Goal: Task Accomplishment & Management: Complete application form

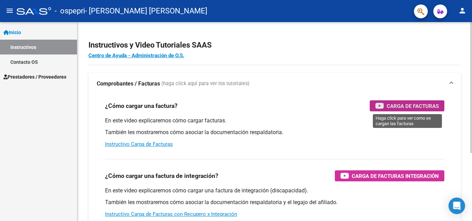
click at [396, 104] on span "Carga de Facturas" at bounding box center [413, 106] width 52 height 9
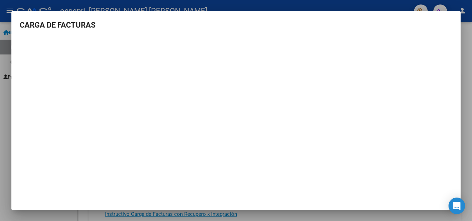
click at [470, 127] on div at bounding box center [236, 110] width 472 height 221
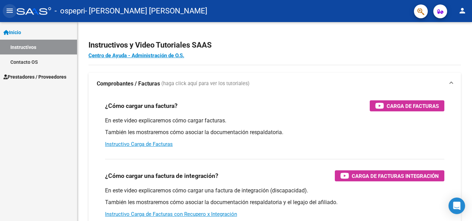
click at [8, 11] on mat-icon "menu" at bounding box center [10, 11] width 8 height 8
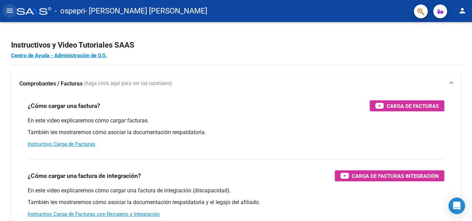
click at [8, 11] on mat-icon "menu" at bounding box center [10, 11] width 8 height 8
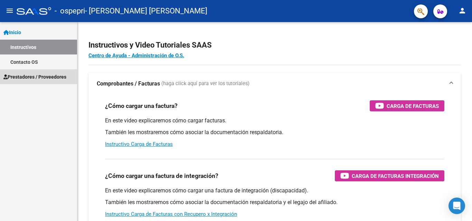
click at [60, 76] on span "Prestadores / Proveedores" at bounding box center [34, 77] width 63 height 8
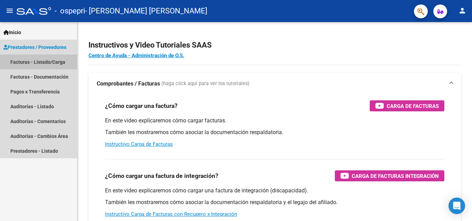
click at [56, 61] on link "Facturas - Listado/Carga" at bounding box center [38, 62] width 77 height 15
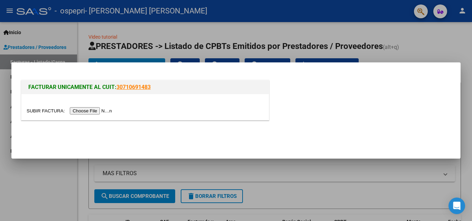
click at [99, 113] on input "file" at bounding box center [70, 110] width 87 height 7
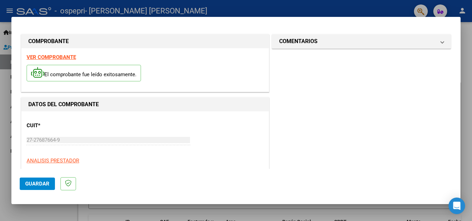
click at [57, 58] on strong "VER COMPROBANTE" at bounding box center [51, 57] width 49 height 6
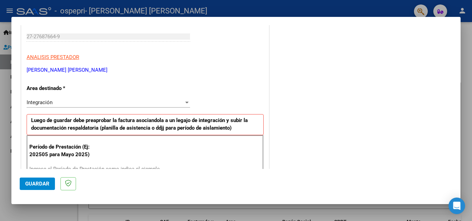
scroll to position [138, 0]
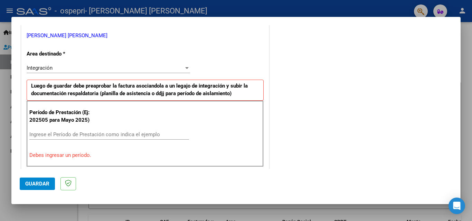
click at [90, 134] on input "Ingrese el Período de Prestación como indica el ejemplo" at bounding box center [109, 135] width 160 height 6
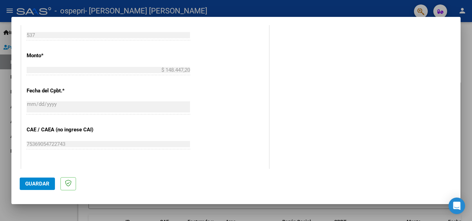
scroll to position [464, 0]
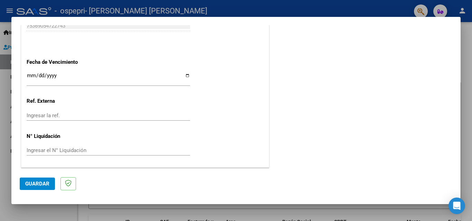
type input "202508"
click at [184, 75] on input "Ingresar la fecha" at bounding box center [108, 78] width 163 height 11
type input "[DATE]"
click at [78, 150] on input "Ingresar el N° Liquidación" at bounding box center [108, 151] width 163 height 6
type input "0000271923"
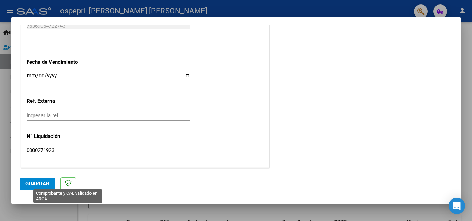
click at [42, 187] on span "Guardar" at bounding box center [37, 184] width 24 height 6
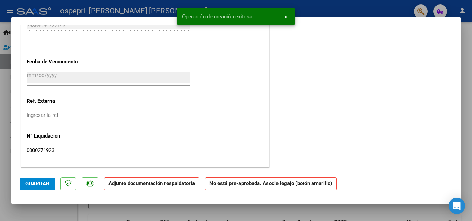
scroll to position [0, 0]
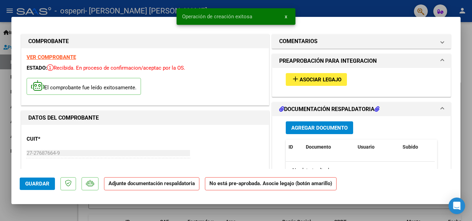
click at [311, 80] on span "Asociar Legajo" at bounding box center [321, 80] width 42 height 6
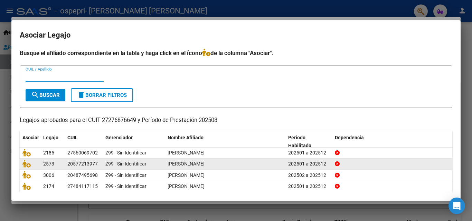
click at [224, 166] on div "[PERSON_NAME]" at bounding box center [225, 164] width 115 height 8
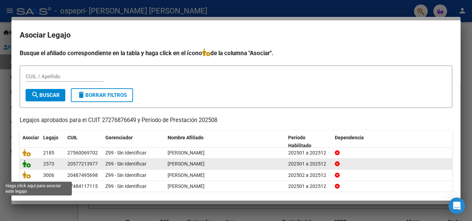
click at [28, 165] on icon at bounding box center [26, 164] width 8 height 8
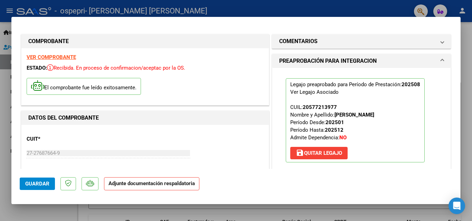
scroll to position [138, 0]
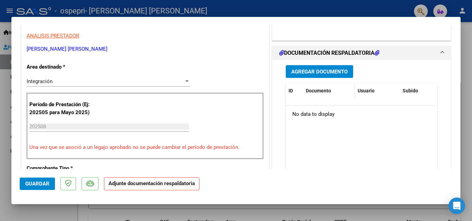
click at [313, 90] on span "Documento" at bounding box center [318, 91] width 25 height 6
click at [306, 70] on span "Agregar Documento" at bounding box center [319, 72] width 56 height 6
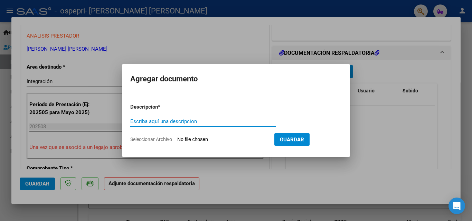
click at [205, 122] on input "Escriba aquí una descripcion" at bounding box center [203, 121] width 146 height 6
type input "pre liquidacion"
click at [304, 143] on span "Guardar" at bounding box center [292, 140] width 24 height 6
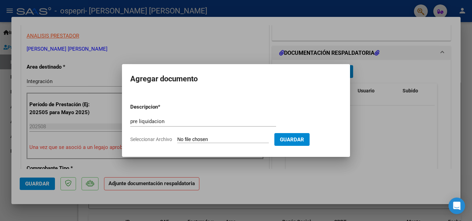
click at [304, 141] on span "Guardar" at bounding box center [292, 140] width 24 height 6
click at [201, 139] on input "Seleccionar Archivo" at bounding box center [223, 140] width 92 height 7
type input "C:\fakepath\[PERSON_NAME] (1).pdf"
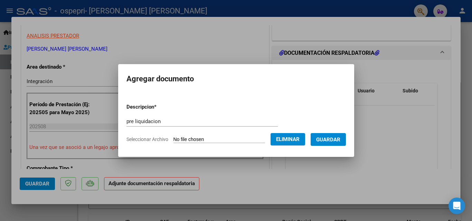
click at [338, 141] on span "Guardar" at bounding box center [328, 140] width 24 height 6
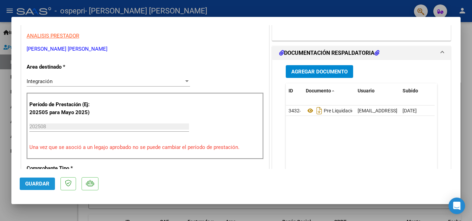
click at [32, 185] on span "Guardar" at bounding box center [37, 184] width 24 height 6
click at [32, 184] on span "Guardar" at bounding box center [37, 184] width 24 height 6
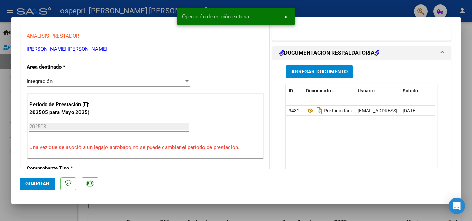
click at [31, 218] on div at bounding box center [236, 110] width 472 height 221
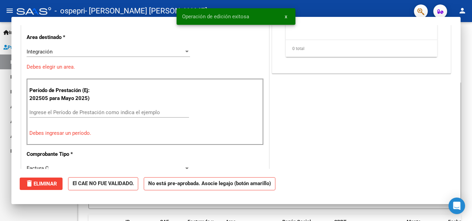
scroll to position [0, 0]
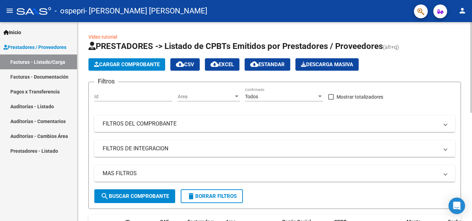
click at [127, 66] on span "Cargar Comprobante" at bounding box center [127, 64] width 66 height 6
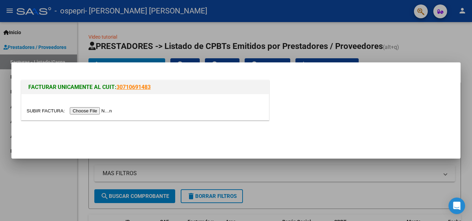
click at [97, 111] on input "file" at bounding box center [70, 110] width 87 height 7
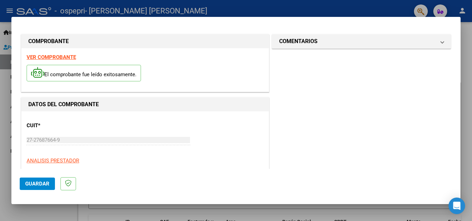
click at [56, 56] on strong "VER COMPROBANTE" at bounding box center [51, 57] width 49 height 6
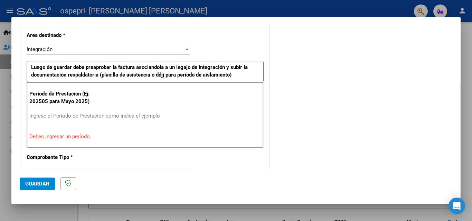
scroll to position [173, 0]
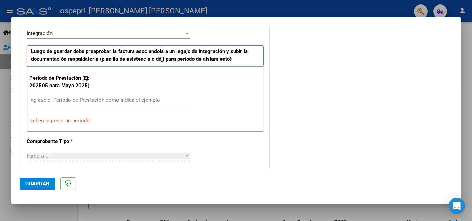
click at [79, 95] on div "Ingrese el Período de Prestación como indica el ejemplo" at bounding box center [109, 100] width 160 height 10
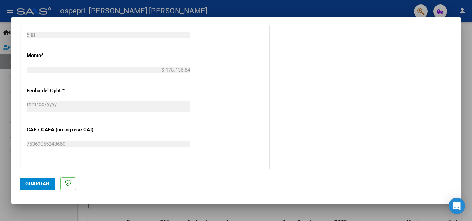
scroll to position [449, 0]
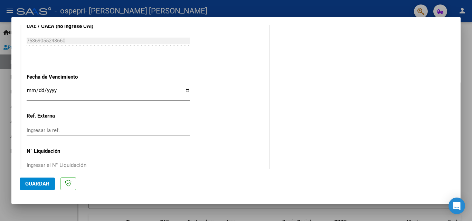
type input "202508"
click at [184, 89] on input "Ingresar la fecha" at bounding box center [108, 93] width 163 height 11
type input "[DATE]"
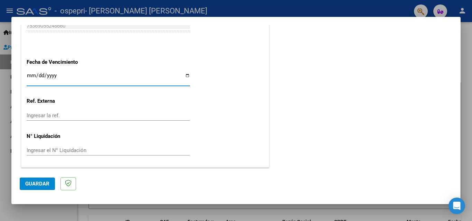
click at [77, 148] on input "Ingresar el N° Liquidación" at bounding box center [108, 151] width 163 height 6
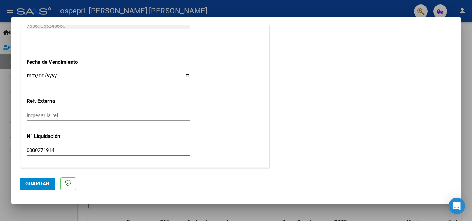
type input "0000271914"
click at [29, 181] on span "Guardar" at bounding box center [37, 184] width 24 height 6
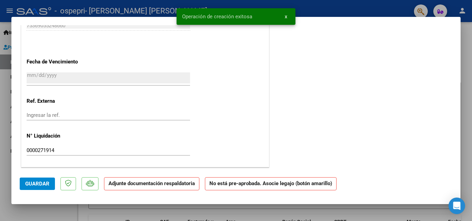
scroll to position [0, 0]
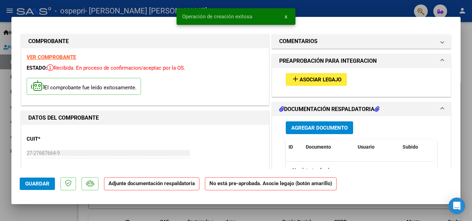
click at [292, 78] on mat-icon "add" at bounding box center [295, 79] width 8 height 8
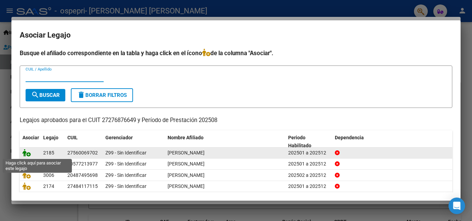
click at [29, 152] on icon at bounding box center [26, 153] width 8 height 8
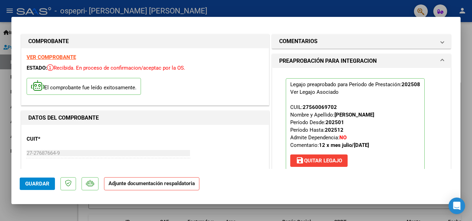
scroll to position [138, 0]
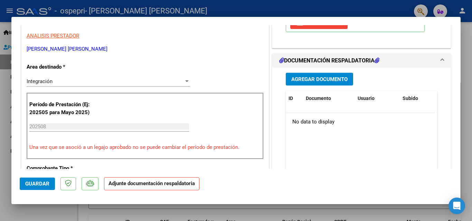
click at [320, 81] on span "Agregar Documento" at bounding box center [319, 79] width 56 height 6
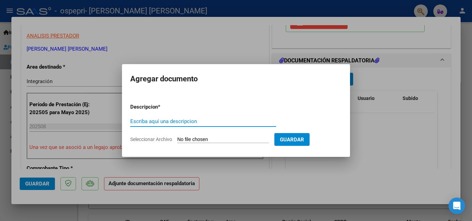
click at [179, 140] on input "Seleccionar Archivo" at bounding box center [223, 140] width 92 height 7
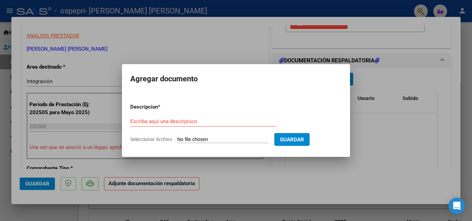
type input "C:\fakepath\Ludojopski.pdf"
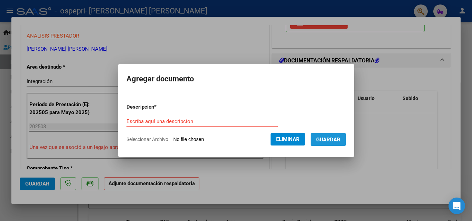
click at [339, 136] on span "Guardar" at bounding box center [328, 139] width 24 height 6
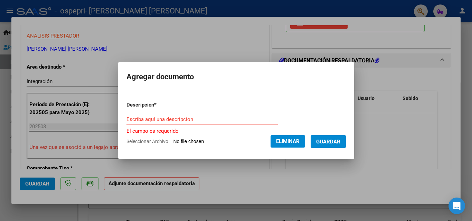
click at [208, 120] on input "Escriba aquí una descripcion" at bounding box center [201, 119] width 151 height 6
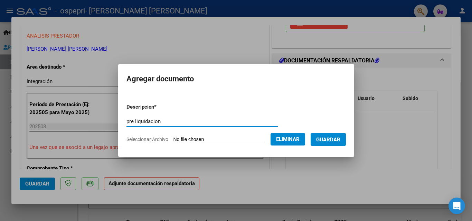
type input "pre liquidacion"
click at [333, 141] on span "Guardar" at bounding box center [328, 140] width 24 height 6
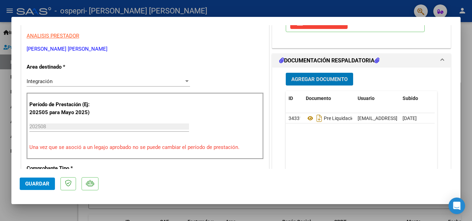
click at [305, 80] on span "Agregar Documento" at bounding box center [319, 79] width 56 height 6
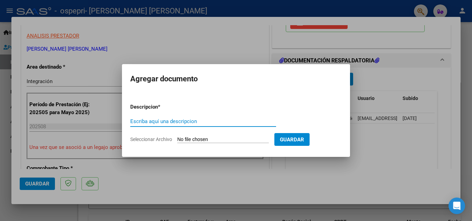
click at [198, 120] on input "Escriba aquí una descripcion" at bounding box center [203, 121] width 146 height 6
type input "asisitencia"
click at [233, 140] on input "Seleccionar Archivo" at bounding box center [223, 140] width 92 height 7
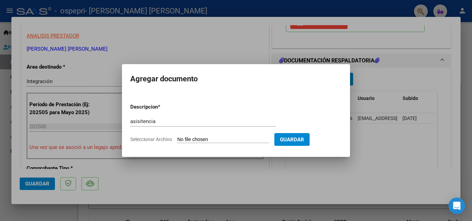
type input "C:\fakepath\[PERSON_NAME].pdf"
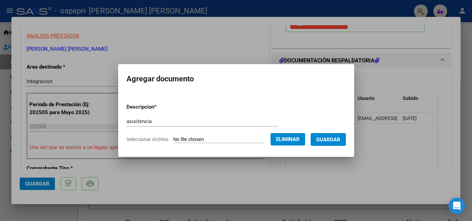
click at [337, 141] on span "Guardar" at bounding box center [328, 140] width 24 height 6
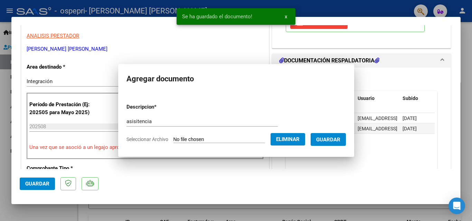
click at [336, 141] on span "Guardar" at bounding box center [328, 140] width 24 height 6
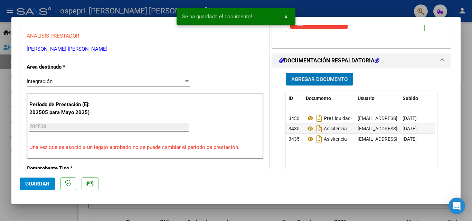
scroll to position [242, 0]
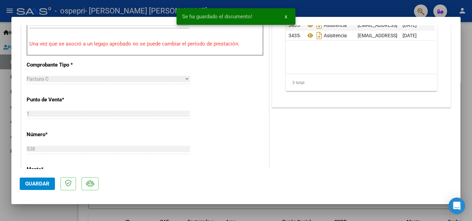
click at [37, 184] on span "Guardar" at bounding box center [37, 184] width 24 height 6
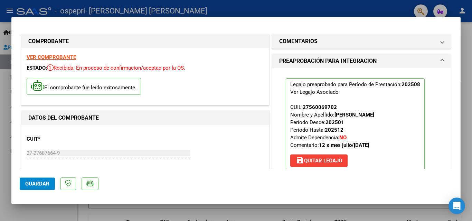
click at [0, 135] on div at bounding box center [236, 110] width 472 height 221
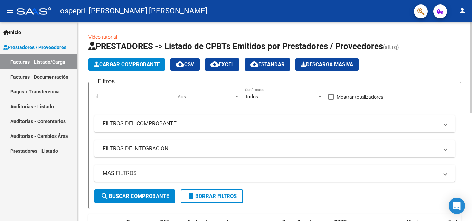
click at [118, 65] on span "Cargar Comprobante" at bounding box center [127, 64] width 66 height 6
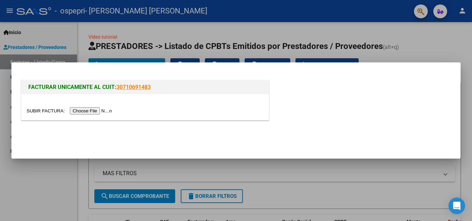
click at [103, 112] on input "file" at bounding box center [70, 110] width 87 height 7
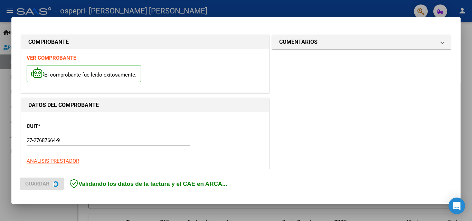
click at [63, 92] on div "VER COMPROBANTE El comprobante fue leído exitosamente." at bounding box center [144, 71] width 247 height 44
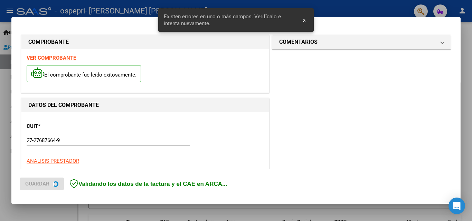
click at [55, 209] on strong "Luego de guardar debe preaprobar la factura asociandola a un legajo de integrac…" at bounding box center [139, 216] width 217 height 14
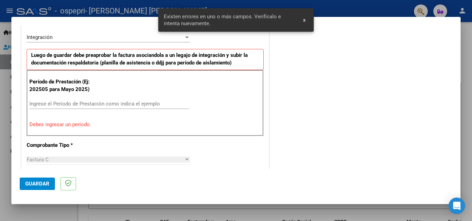
scroll to position [31, 0]
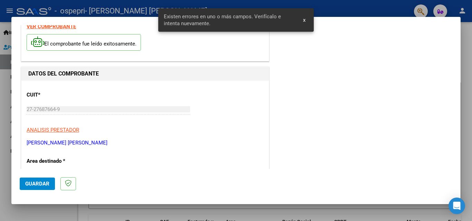
click at [60, 46] on p "El comprobante fue leído exitosamente." at bounding box center [84, 42] width 114 height 17
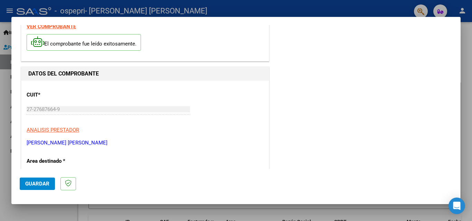
scroll to position [0, 0]
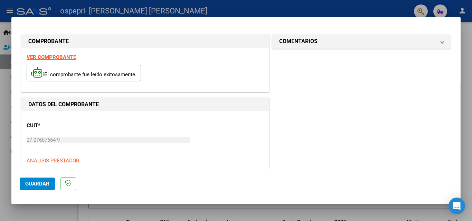
click at [54, 60] on strong "VER COMPROBANTE" at bounding box center [51, 57] width 49 height 6
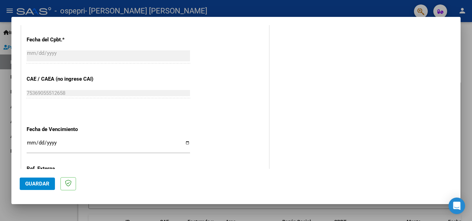
scroll to position [449, 0]
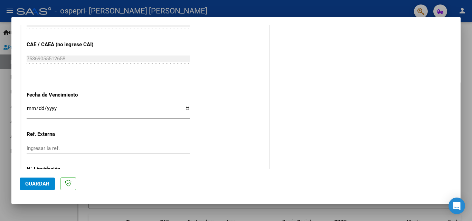
click at [186, 108] on input "Ingresar la fecha" at bounding box center [108, 111] width 163 height 11
type input "[DATE]"
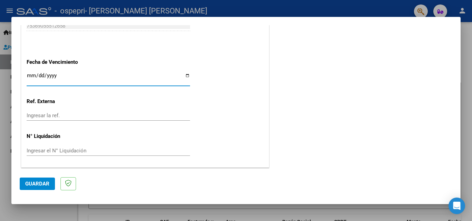
click at [55, 148] on input "Ingresar el N° Liquidación" at bounding box center [108, 151] width 163 height 6
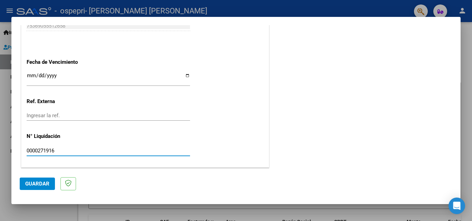
type input "0000271916"
click at [38, 182] on span "Guardar" at bounding box center [37, 184] width 24 height 6
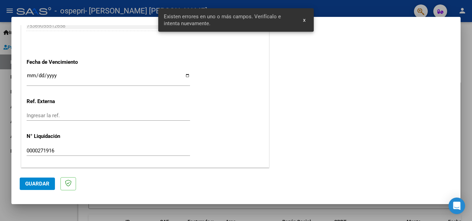
scroll to position [169, 0]
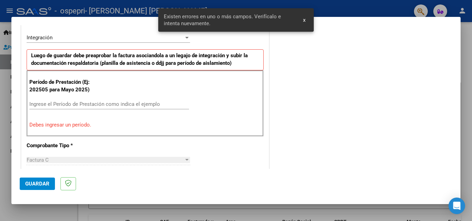
click at [93, 103] on input "Ingrese el Período de Prestación como indica el ejemplo" at bounding box center [109, 104] width 160 height 6
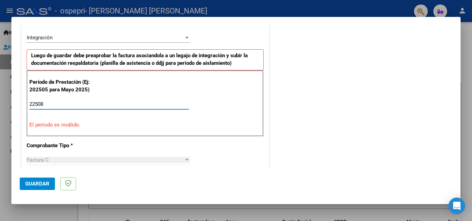
click at [32, 105] on input "22508" at bounding box center [109, 104] width 160 height 6
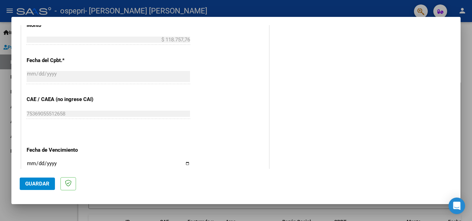
scroll to position [464, 0]
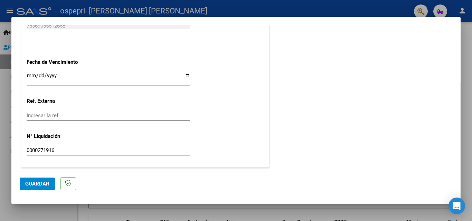
type input "202508"
click at [30, 184] on span "Guardar" at bounding box center [37, 184] width 24 height 6
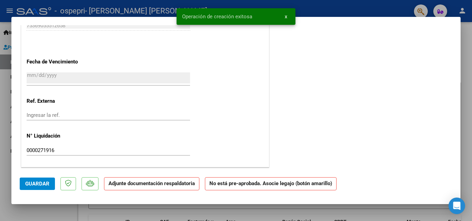
scroll to position [0, 0]
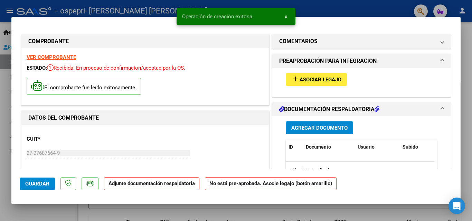
click at [315, 76] on span "add Asociar Legajo" at bounding box center [316, 79] width 50 height 6
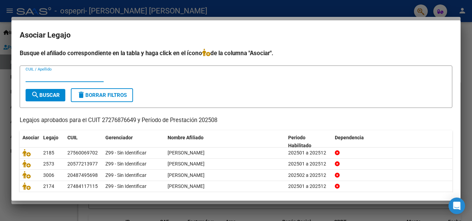
scroll to position [38, 0]
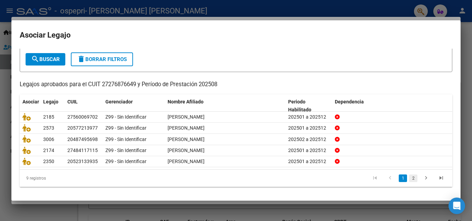
click at [409, 181] on link "2" at bounding box center [413, 179] width 8 height 8
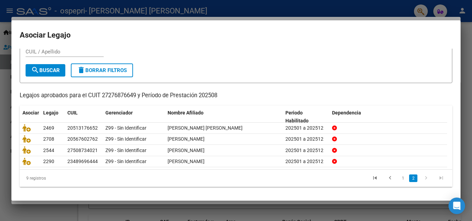
scroll to position [26, 0]
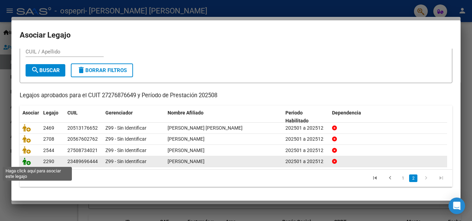
click at [25, 161] on icon at bounding box center [26, 162] width 8 height 8
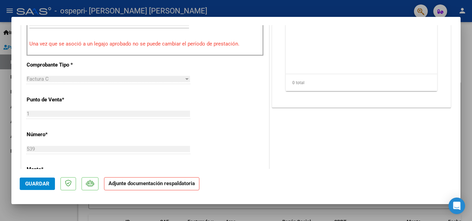
scroll to position [173, 0]
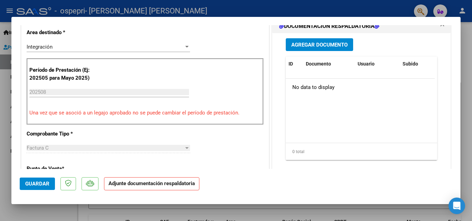
click at [296, 47] on span "Agregar Documento" at bounding box center [319, 45] width 56 height 6
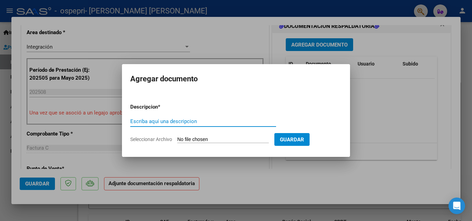
click at [204, 121] on input "Escriba aquí una descripcion" at bounding box center [203, 121] width 146 height 6
type input "asistencia"
click at [194, 139] on input "Seleccionar Archivo" at bounding box center [223, 140] width 92 height 7
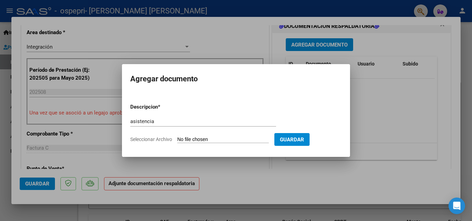
type input "C:\fakepath\[PERSON_NAME].pdf"
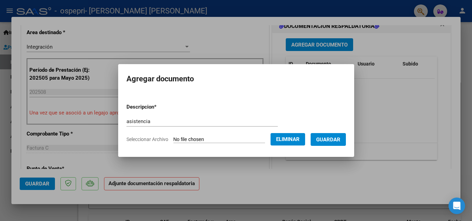
click at [339, 140] on span "Guardar" at bounding box center [328, 140] width 24 height 6
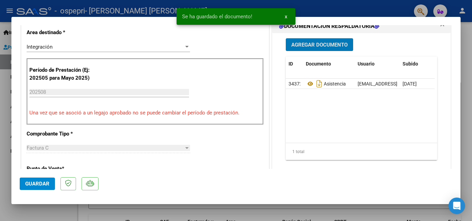
scroll to position [276, 0]
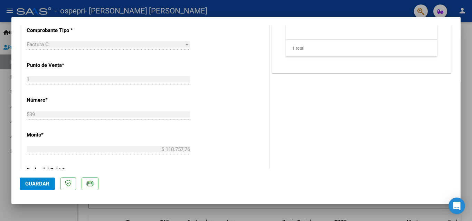
click at [38, 185] on span "Guardar" at bounding box center [37, 184] width 24 height 6
click at [37, 186] on span "Guardar" at bounding box center [37, 184] width 24 height 6
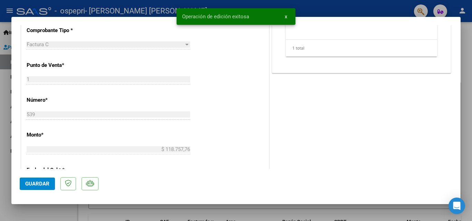
click at [2, 147] on div at bounding box center [236, 110] width 472 height 221
type input "$ 0,00"
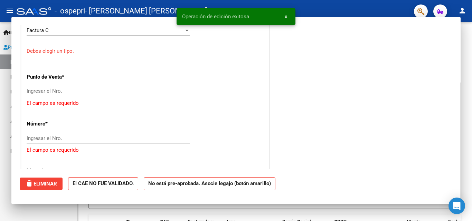
scroll to position [0, 0]
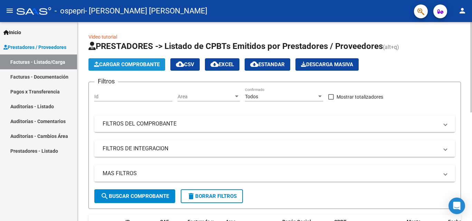
click at [116, 65] on span "Cargar Comprobante" at bounding box center [127, 64] width 66 height 6
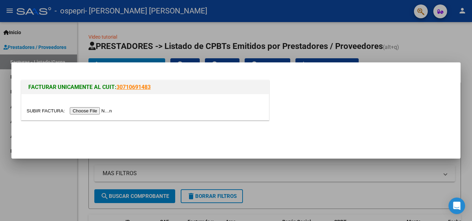
click at [107, 113] on input "file" at bounding box center [70, 110] width 87 height 7
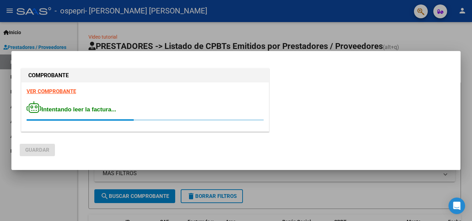
click at [56, 89] on div "VER COMPROBANTE Intentando leer la factura..." at bounding box center [144, 107] width 247 height 49
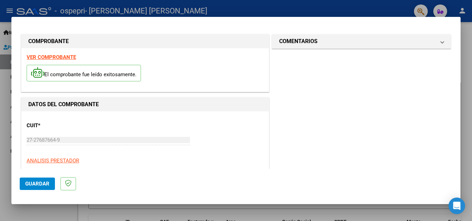
click at [68, 57] on strong "VER COMPROBANTE" at bounding box center [51, 57] width 49 height 6
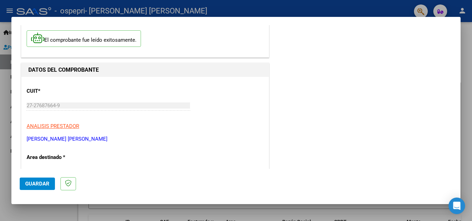
scroll to position [138, 0]
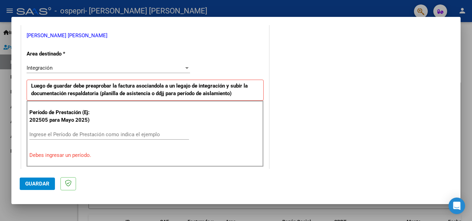
click at [78, 130] on div "Ingrese el Período de Prestación como indica el ejemplo" at bounding box center [109, 135] width 160 height 10
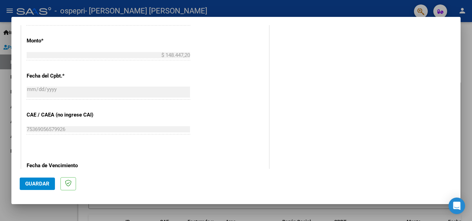
scroll to position [464, 0]
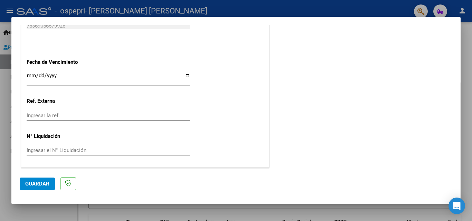
type input "202508"
click at [57, 75] on input "Ingresar la fecha" at bounding box center [108, 78] width 163 height 11
click at [187, 75] on input "Ingresar la fecha" at bounding box center [108, 78] width 163 height 11
type input "[DATE]"
click at [91, 150] on input "Ingresar el N° Liquidación" at bounding box center [108, 151] width 163 height 6
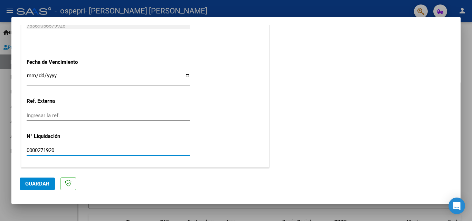
type input "0000271920"
click at [33, 186] on span "Guardar" at bounding box center [37, 184] width 24 height 6
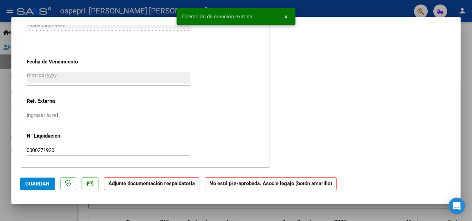
scroll to position [0, 0]
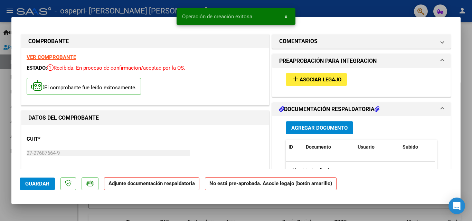
click at [323, 81] on span "Asociar Legajo" at bounding box center [321, 80] width 42 height 6
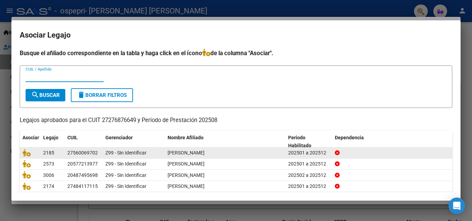
scroll to position [38, 0]
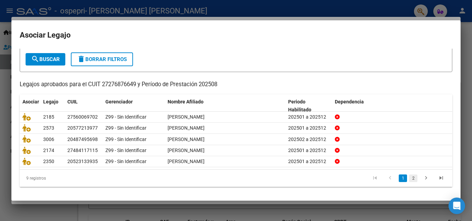
click at [409, 181] on link "2" at bounding box center [413, 179] width 8 height 8
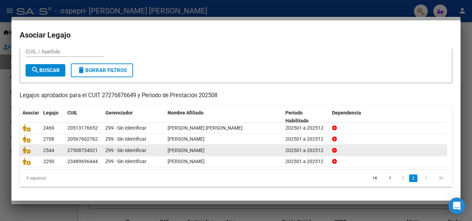
scroll to position [26, 0]
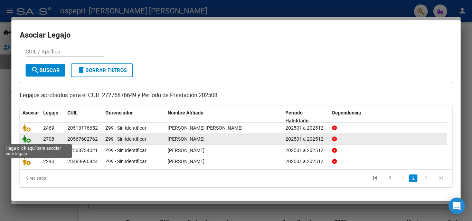
click at [27, 139] on icon at bounding box center [26, 139] width 8 height 8
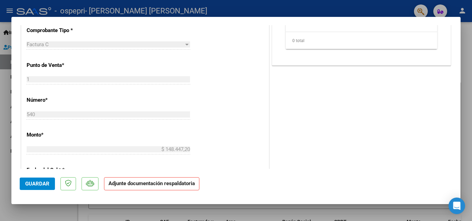
scroll to position [173, 0]
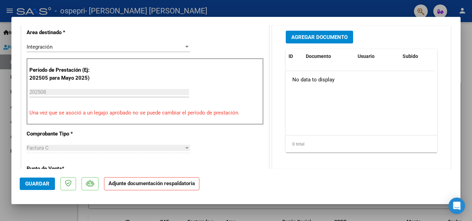
click at [302, 39] on span "Agregar Documento" at bounding box center [319, 37] width 56 height 6
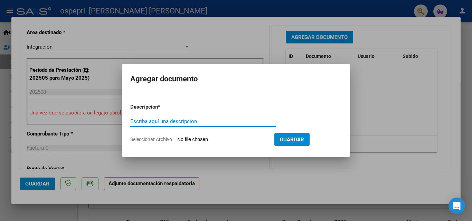
drag, startPoint x: 179, startPoint y: 117, endPoint x: 174, endPoint y: 121, distance: 6.9
click at [179, 117] on div "Escriba aquí una descripcion" at bounding box center [203, 121] width 146 height 10
type input "planilla"
click at [187, 141] on input "Seleccionar Archivo" at bounding box center [223, 140] width 92 height 7
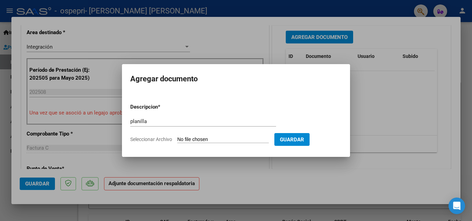
type input "C:\fakepath\[PERSON_NAME].pdf"
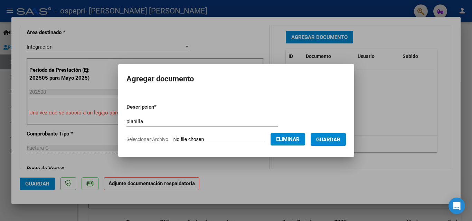
click at [336, 142] on span "Guardar" at bounding box center [328, 140] width 24 height 6
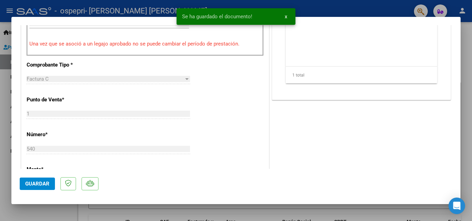
scroll to position [138, 0]
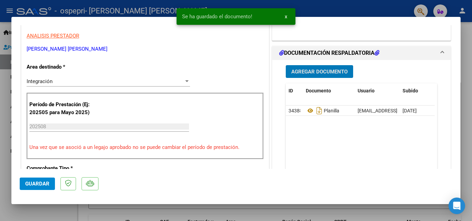
click at [42, 186] on span "Guardar" at bounding box center [37, 184] width 24 height 6
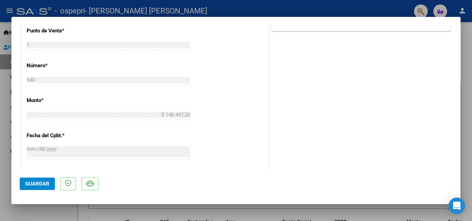
scroll to position [173, 0]
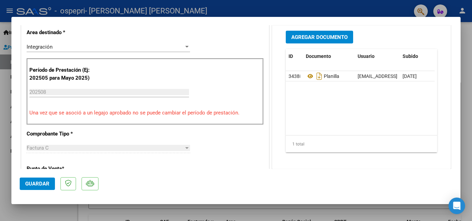
click at [43, 182] on span "Guardar" at bounding box center [37, 184] width 24 height 6
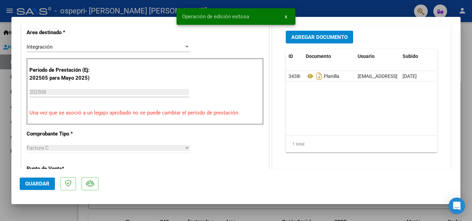
click at [7, 102] on div at bounding box center [236, 110] width 472 height 221
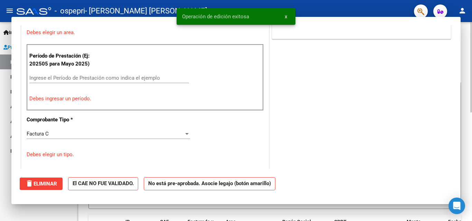
scroll to position [0, 0]
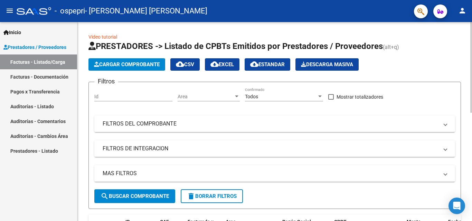
click at [133, 64] on span "Cargar Comprobante" at bounding box center [127, 64] width 66 height 6
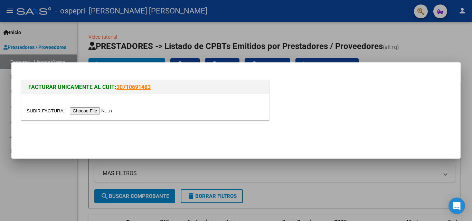
click at [100, 111] on input "file" at bounding box center [70, 110] width 87 height 7
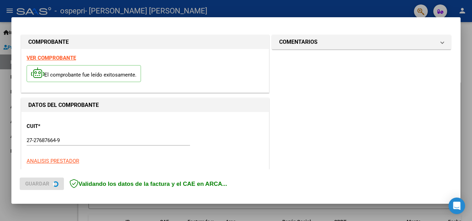
click at [53, 60] on strong "VER COMPROBANTE" at bounding box center [51, 58] width 49 height 6
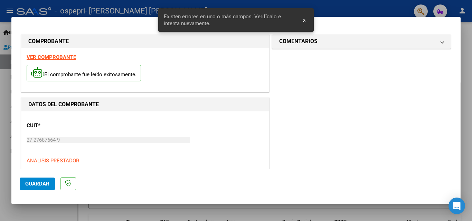
scroll to position [141, 0]
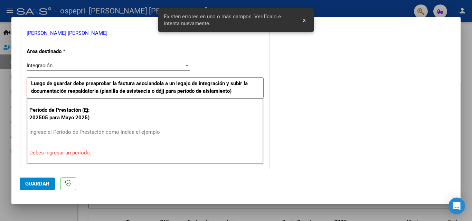
click at [97, 133] on input "Ingrese el Período de Prestación como indica el ejemplo" at bounding box center [109, 132] width 160 height 6
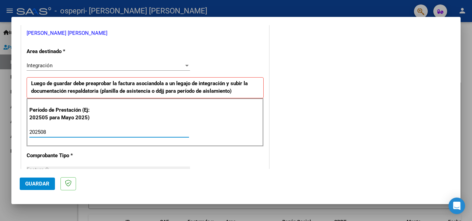
type input "202508"
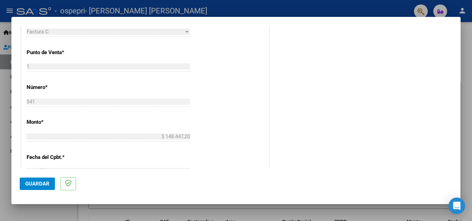
scroll to position [417, 0]
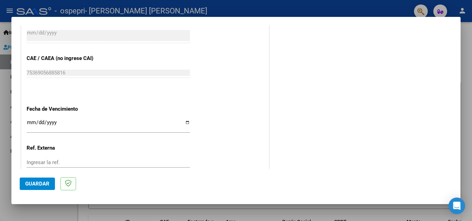
click at [185, 121] on input "Ingresar la fecha" at bounding box center [108, 125] width 163 height 11
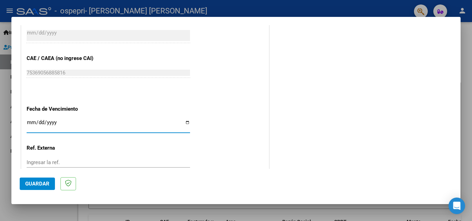
type input "[DATE]"
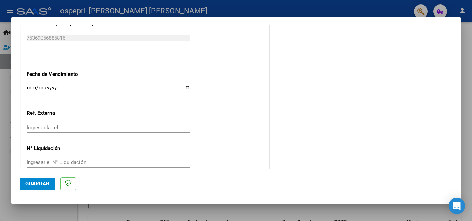
scroll to position [464, 0]
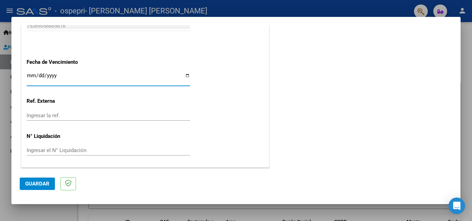
click at [88, 152] on input "Ingresar el N° Liquidación" at bounding box center [108, 151] width 163 height 6
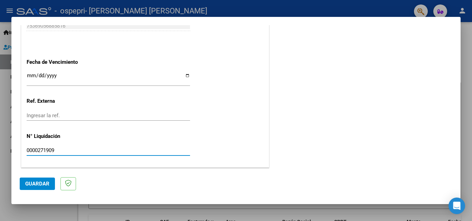
type input "0000271909"
click at [39, 182] on span "Guardar" at bounding box center [37, 184] width 24 height 6
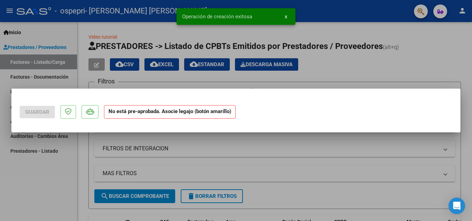
scroll to position [0, 0]
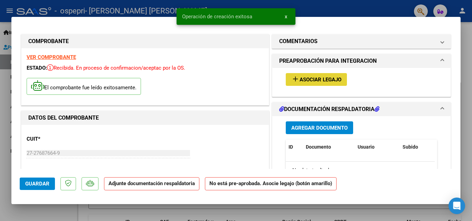
click at [291, 81] on mat-icon "add" at bounding box center [295, 79] width 8 height 8
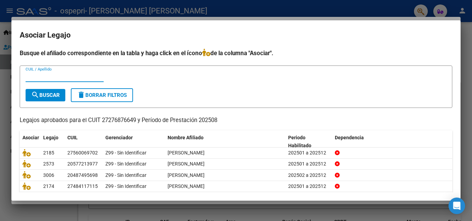
scroll to position [38, 0]
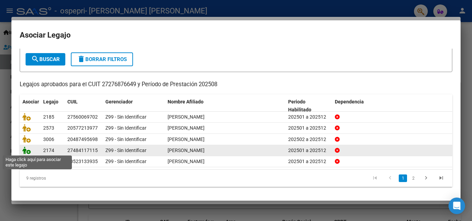
click at [26, 150] on icon at bounding box center [26, 151] width 8 height 8
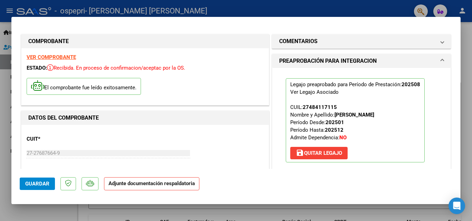
scroll to position [104, 0]
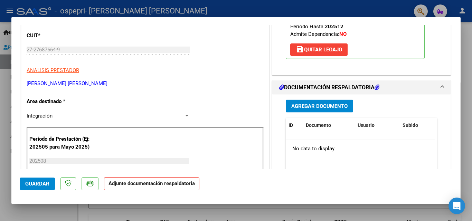
click at [305, 106] on span "Agregar Documento" at bounding box center [319, 106] width 56 height 6
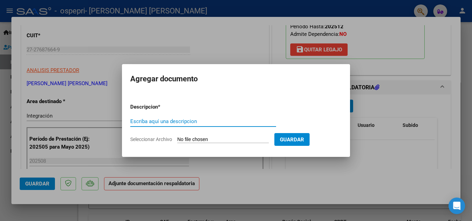
click at [152, 120] on input "Escriba aquí una descripcion" at bounding box center [203, 121] width 146 height 6
type input "asistencia"
click at [186, 137] on input "Seleccionar Archivo" at bounding box center [223, 140] width 92 height 7
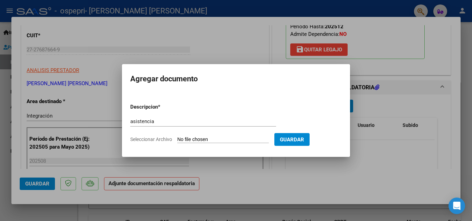
type input "C:\fakepath\[PERSON_NAME].pdf"
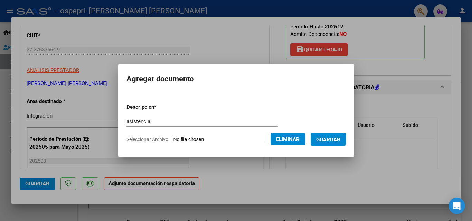
click at [338, 142] on span "Guardar" at bounding box center [328, 140] width 24 height 6
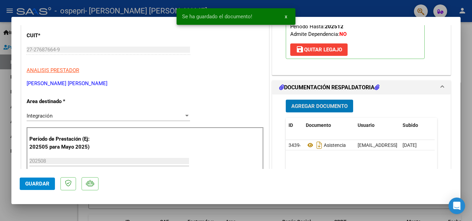
click at [309, 104] on span "Agregar Documento" at bounding box center [319, 106] width 56 height 6
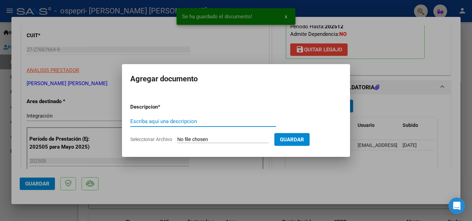
click at [184, 122] on input "Escriba aquí una descripcion" at bounding box center [203, 121] width 146 height 6
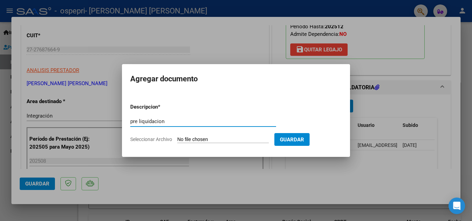
type input "pre liquidacion"
click at [206, 139] on input "Seleccionar Archivo" at bounding box center [223, 140] width 92 height 7
type input "C:\fakepath\[PERSON_NAME] (2).pdf"
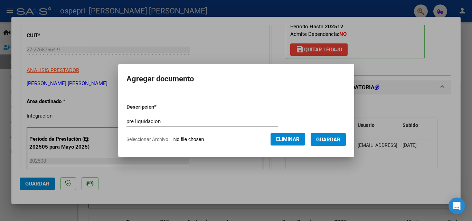
click at [331, 146] on form "Descripcion * pre liquidacion Escriba aquí una descripcion Seleccionar Archivo …" at bounding box center [235, 123] width 219 height 50
click at [339, 138] on span "Guardar" at bounding box center [328, 140] width 24 height 6
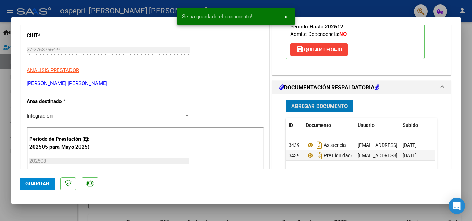
click at [31, 184] on span "Guardar" at bounding box center [37, 184] width 24 height 6
click at [33, 186] on span "Guardar" at bounding box center [37, 184] width 24 height 6
click at [29, 213] on div at bounding box center [236, 110] width 472 height 221
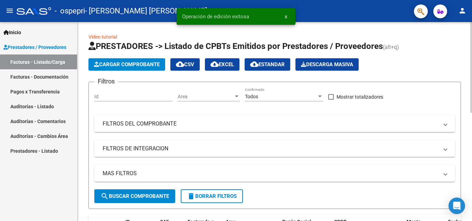
click at [127, 61] on button "Cargar Comprobante" at bounding box center [126, 64] width 77 height 12
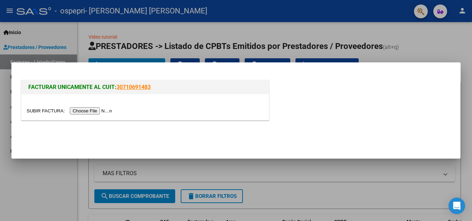
click at [99, 111] on input "file" at bounding box center [70, 110] width 87 height 7
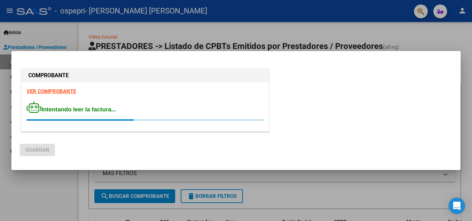
click at [70, 92] on div "VER COMPROBANTE Intentando leer la factura..." at bounding box center [144, 107] width 247 height 49
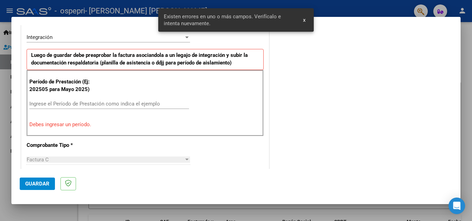
scroll to position [0, 0]
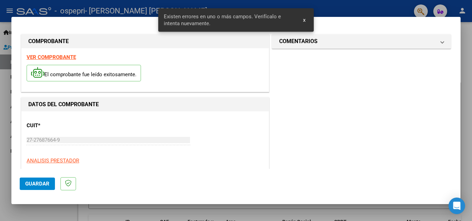
click at [60, 58] on strong "VER COMPROBANTE" at bounding box center [51, 57] width 49 height 6
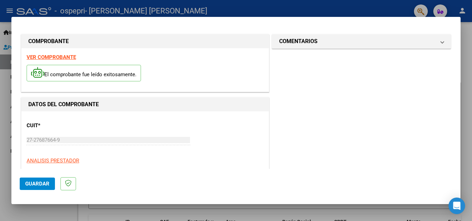
scroll to position [207, 0]
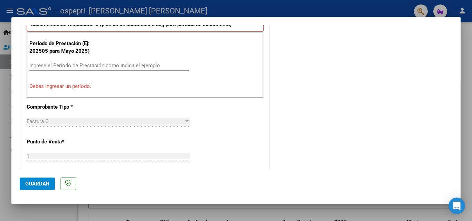
click at [80, 63] on input "Ingrese el Período de Prestación como indica el ejemplo" at bounding box center [109, 66] width 160 height 6
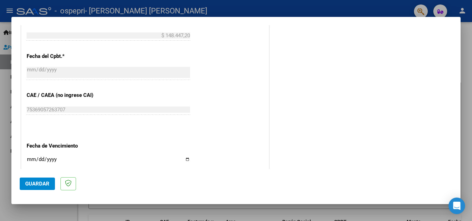
scroll to position [464, 0]
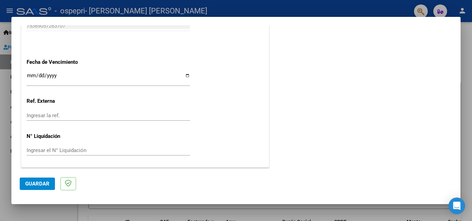
type input "202508"
click at [185, 75] on input "Ingresar la fecha" at bounding box center [108, 78] width 163 height 11
type input "[DATE]"
click at [72, 149] on input "Ingresar el N° Liquidación" at bounding box center [108, 151] width 163 height 6
type input "0000271905"
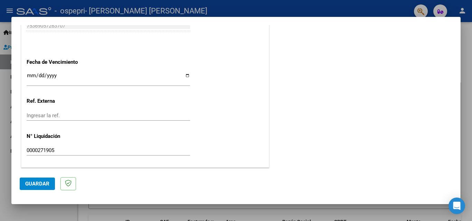
click at [28, 184] on span "Guardar" at bounding box center [37, 184] width 24 height 6
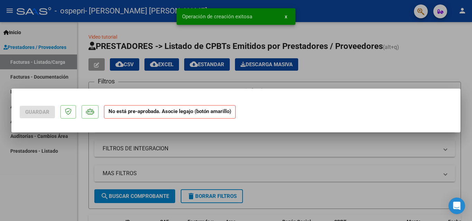
scroll to position [0, 0]
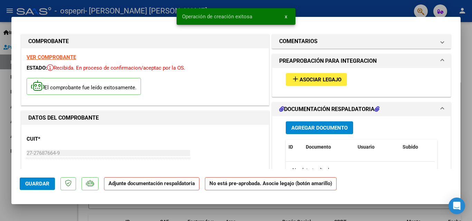
click at [294, 78] on mat-icon "add" at bounding box center [295, 79] width 8 height 8
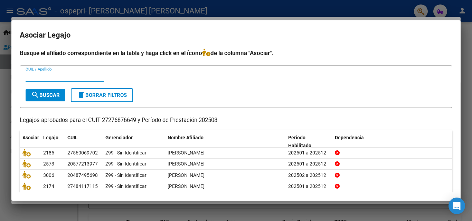
scroll to position [38, 0]
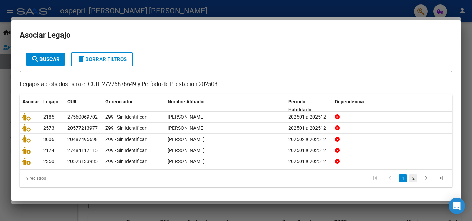
click at [409, 180] on link "2" at bounding box center [413, 179] width 8 height 8
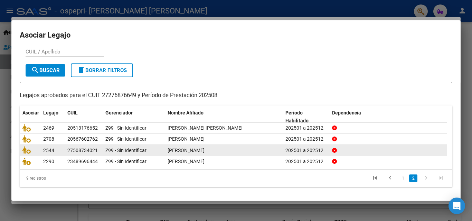
scroll to position [26, 0]
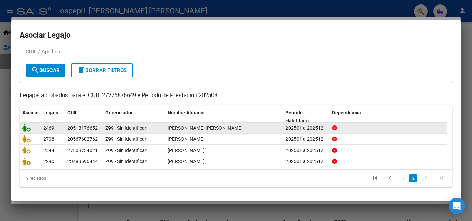
click at [28, 127] on icon at bounding box center [26, 128] width 8 height 8
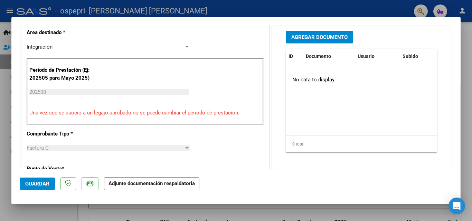
scroll to position [138, 0]
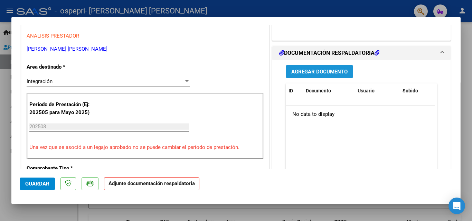
click at [320, 72] on span "Agregar Documento" at bounding box center [319, 72] width 56 height 6
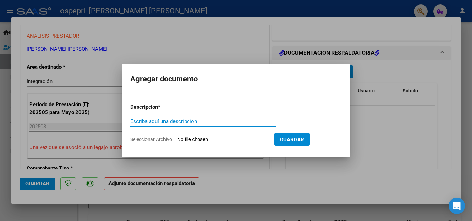
click at [195, 123] on input "Escriba aquí una descripcion" at bounding box center [203, 121] width 146 height 6
type input "planilla"
click at [200, 143] on input "Seleccionar Archivo" at bounding box center [223, 140] width 92 height 7
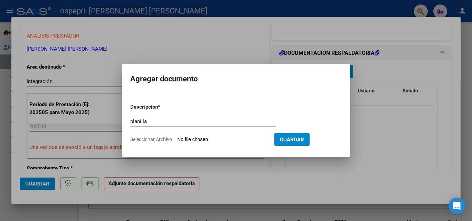
type input "C:\fakepath\Adobe Scan [DATE] (1).pdf"
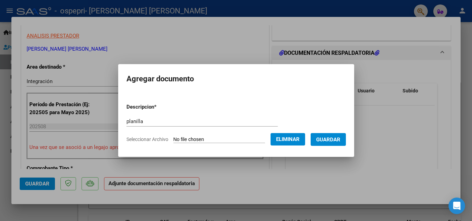
click at [337, 139] on span "Guardar" at bounding box center [328, 140] width 24 height 6
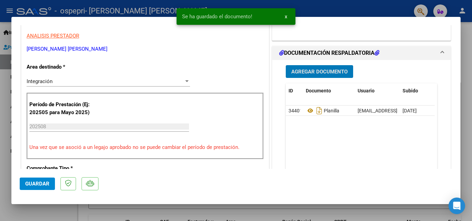
click at [31, 185] on span "Guardar" at bounding box center [37, 184] width 24 height 6
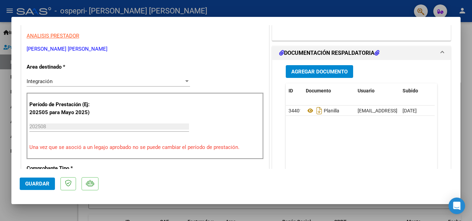
click at [43, 183] on span "Guardar" at bounding box center [37, 184] width 24 height 6
click at [31, 184] on span "Guardar" at bounding box center [37, 184] width 24 height 6
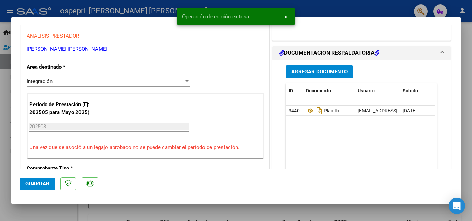
click at [36, 182] on span "Guardar" at bounding box center [37, 184] width 24 height 6
click at [312, 70] on span "Agregar Documento" at bounding box center [319, 72] width 56 height 6
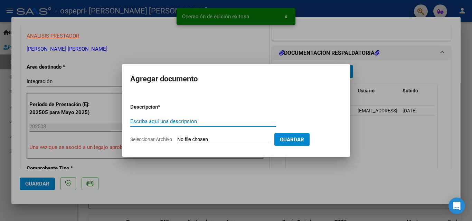
click at [214, 121] on input "Escriba aquí una descripcion" at bounding box center [203, 121] width 146 height 6
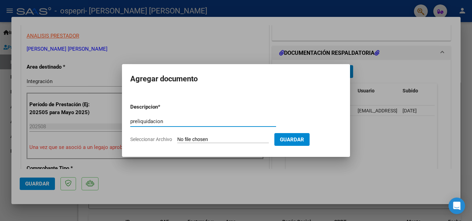
type input "preliquidacion"
click at [301, 142] on span "Guardar" at bounding box center [292, 140] width 24 height 6
click at [216, 140] on input "Seleccionar Archivo" at bounding box center [223, 140] width 92 height 7
type input "C:\fakepath\[PERSON_NAME] (1).pdf"
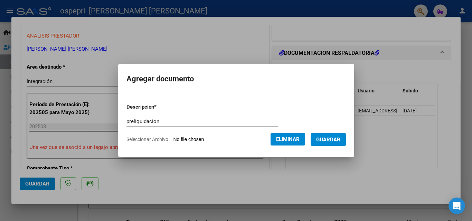
click at [334, 138] on span "Guardar" at bounding box center [328, 140] width 24 height 6
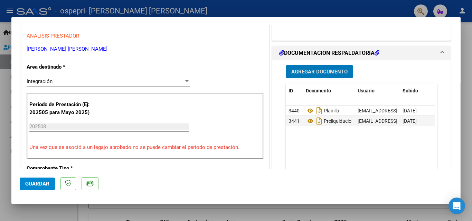
click at [36, 187] on span "Guardar" at bounding box center [37, 184] width 24 height 6
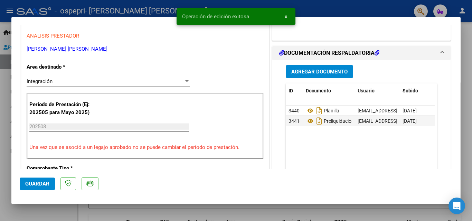
click at [34, 215] on div at bounding box center [236, 110] width 472 height 221
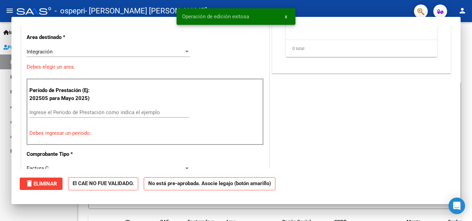
scroll to position [0, 0]
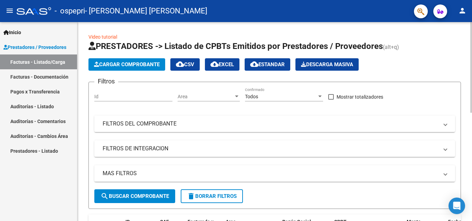
click at [144, 63] on span "Cargar Comprobante" at bounding box center [127, 64] width 66 height 6
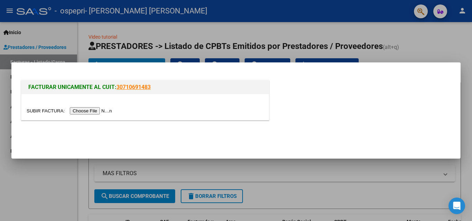
click at [112, 110] on input "file" at bounding box center [70, 110] width 87 height 7
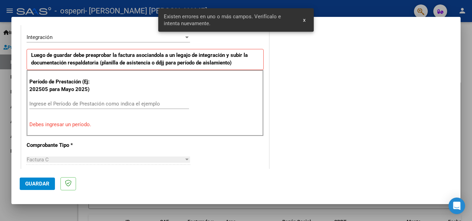
scroll to position [18, 0]
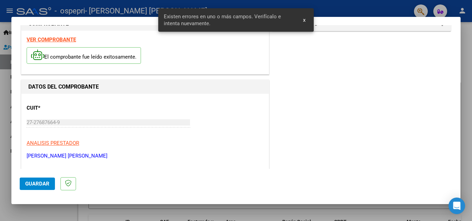
click at [45, 41] on strong "VER COMPROBANTE" at bounding box center [51, 40] width 49 height 6
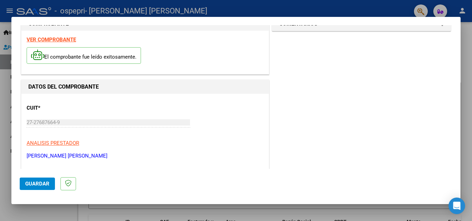
scroll to position [156, 0]
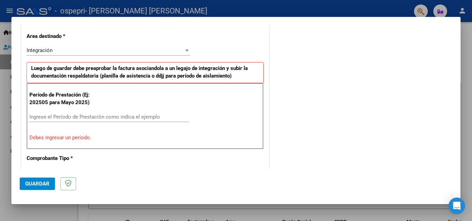
click at [91, 117] on input "Ingrese el Período de Prestación como indica el ejemplo" at bounding box center [109, 117] width 160 height 6
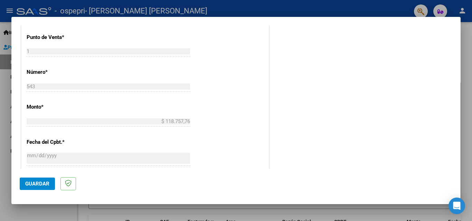
scroll to position [432, 0]
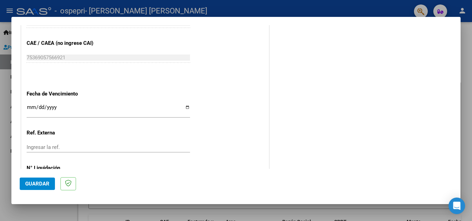
type input "202508"
click at [186, 108] on input "Ingresar la fecha" at bounding box center [108, 110] width 163 height 11
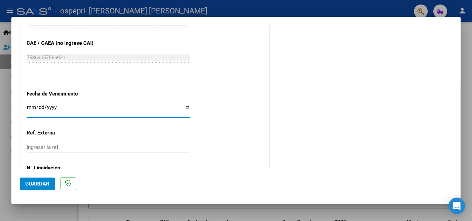
type input "[DATE]"
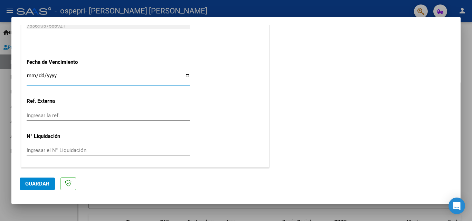
click at [62, 150] on input "Ingresar el N° Liquidación" at bounding box center [108, 151] width 163 height 6
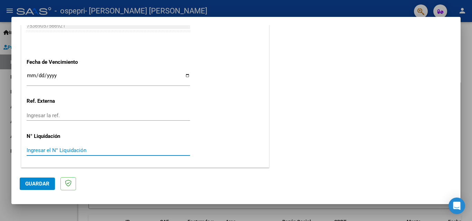
type input "2"
type input "0000271922"
click at [34, 187] on span "Guardar" at bounding box center [37, 184] width 24 height 6
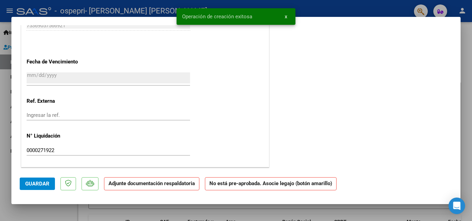
scroll to position [0, 0]
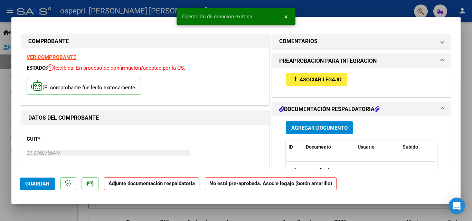
click at [315, 77] on span "Asociar Legajo" at bounding box center [321, 80] width 42 height 6
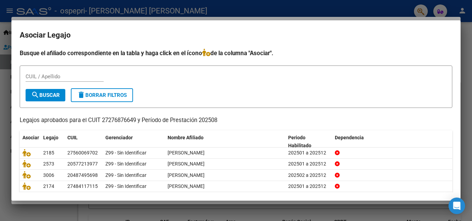
scroll to position [38, 0]
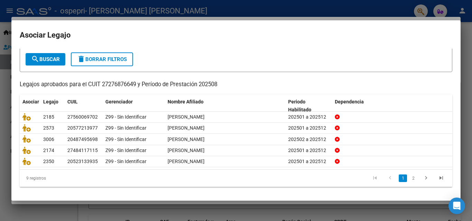
click at [29, 164] on icon at bounding box center [26, 162] width 8 height 8
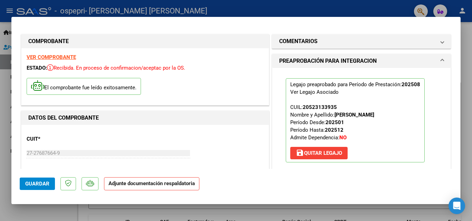
click at [133, 188] on p "Adjunte documentación respaldatoria" at bounding box center [151, 184] width 95 height 13
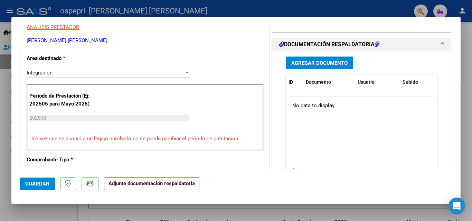
scroll to position [112, 0]
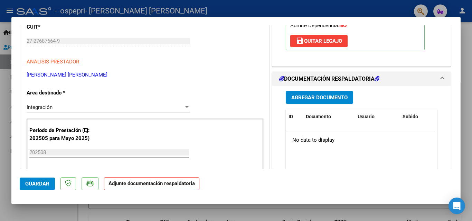
click at [312, 100] on span "Agregar Documento" at bounding box center [319, 98] width 56 height 6
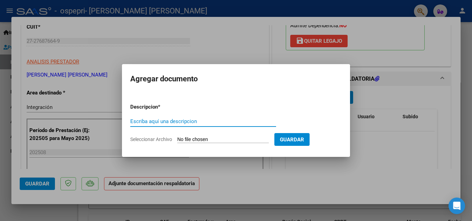
drag, startPoint x: 224, startPoint y: 118, endPoint x: 218, endPoint y: 125, distance: 9.1
click at [221, 121] on div "Escriba aquí una descripcion" at bounding box center [203, 121] width 146 height 10
type input "planilla"
click at [208, 142] on input "Seleccionar Archivo" at bounding box center [223, 140] width 92 height 7
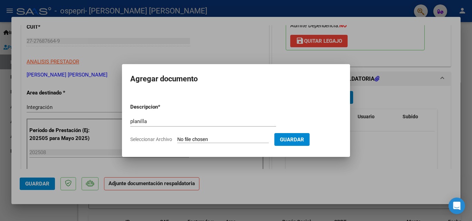
type input "C:\fakepath\[PERSON_NAME].pdf"
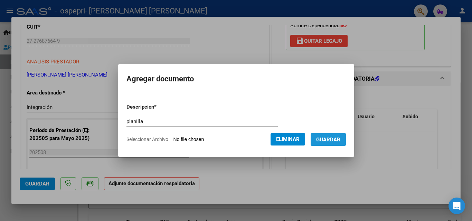
click at [335, 142] on span "Guardar" at bounding box center [328, 140] width 24 height 6
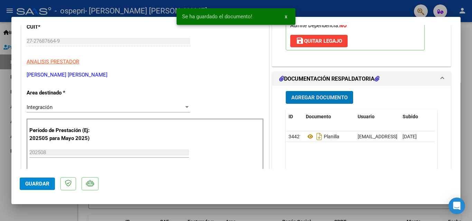
click at [310, 96] on span "Agregar Documento" at bounding box center [319, 98] width 56 height 6
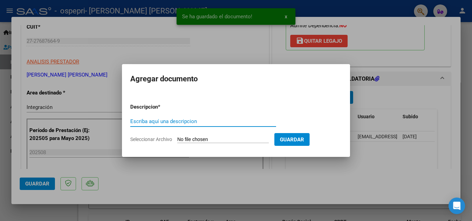
click at [209, 118] on div "Escriba aquí una descripcion" at bounding box center [203, 121] width 146 height 10
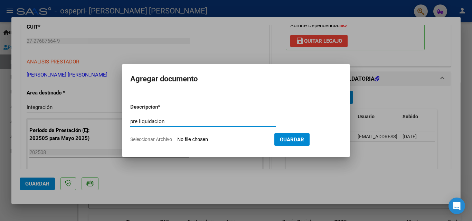
type input "pre liquidacion"
click at [235, 139] on input "Seleccionar Archivo" at bounding box center [223, 140] width 92 height 7
type input "C:\fakepath\[PERSON_NAME].pdf"
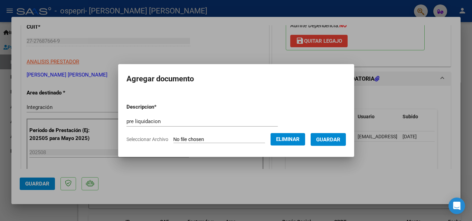
click at [331, 141] on span "Guardar" at bounding box center [328, 140] width 24 height 6
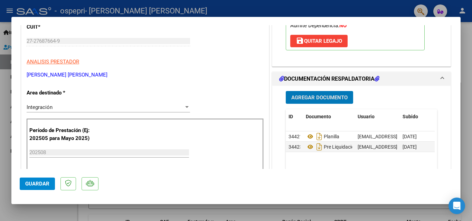
scroll to position [181, 0]
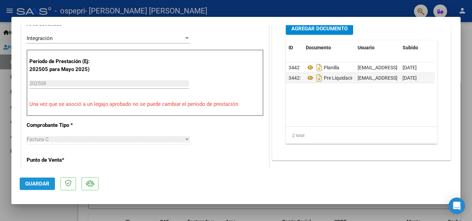
click at [28, 185] on span "Guardar" at bounding box center [37, 184] width 24 height 6
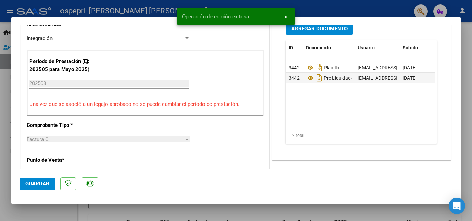
click at [26, 213] on div at bounding box center [236, 110] width 472 height 221
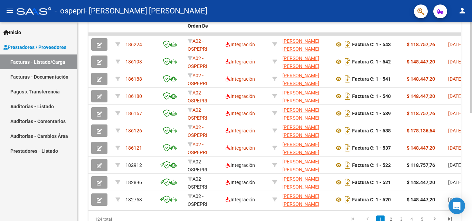
scroll to position [66, 0]
